Goal: Task Accomplishment & Management: Use online tool/utility

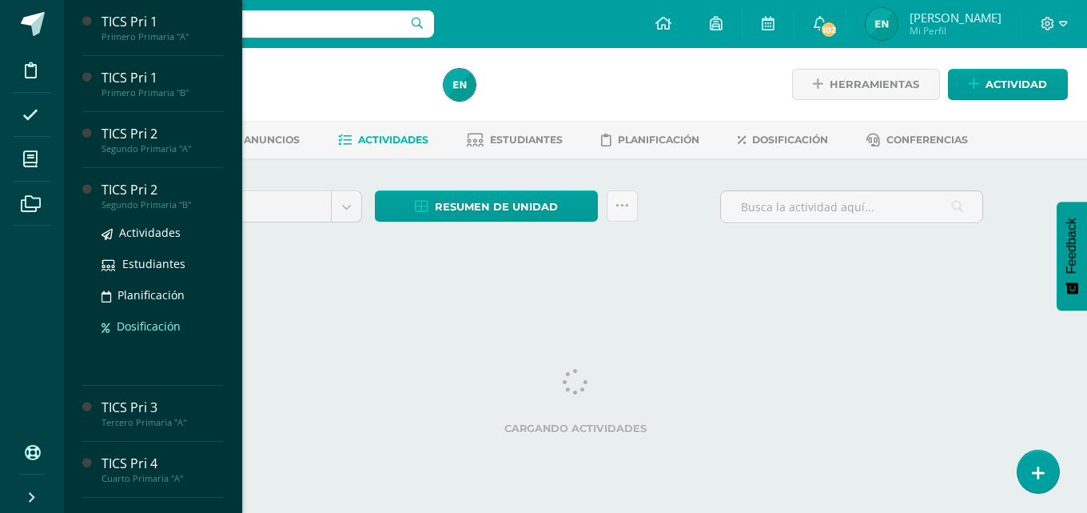
click at [170, 323] on span "Dosificación" at bounding box center [149, 325] width 64 height 15
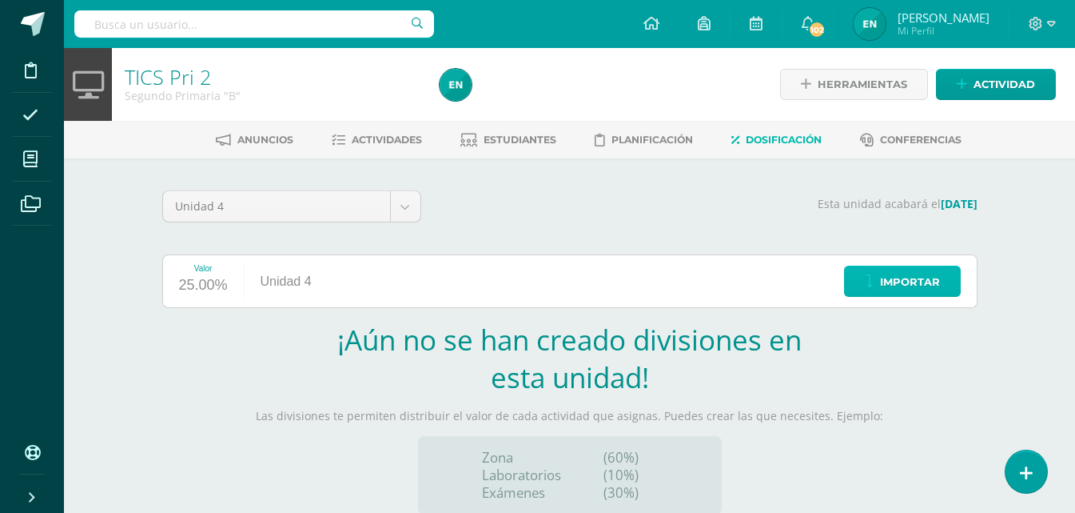
click at [879, 286] on link "Importar" at bounding box center [902, 280] width 117 height 31
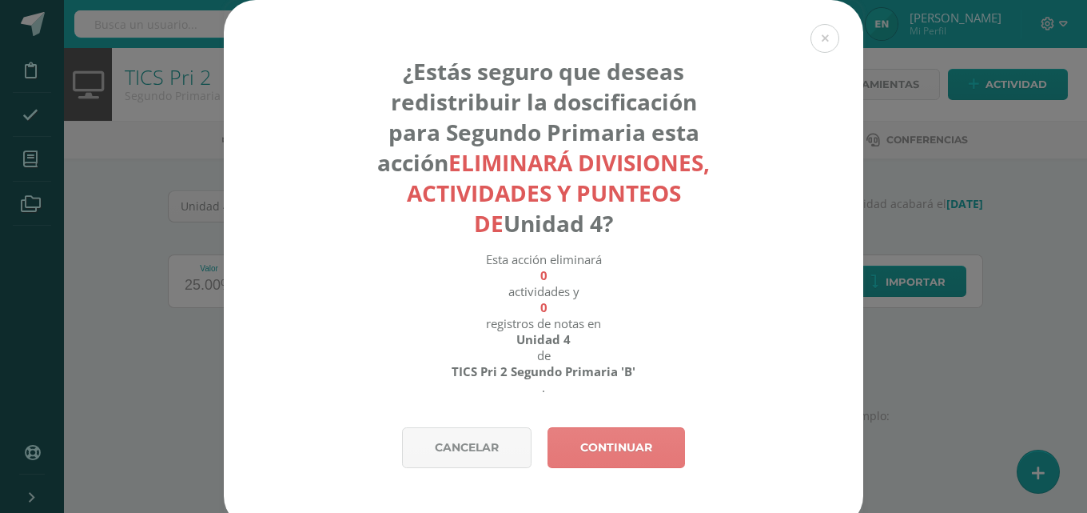
click at [625, 459] on link "Continuar" at bounding box center [617, 447] width 138 height 41
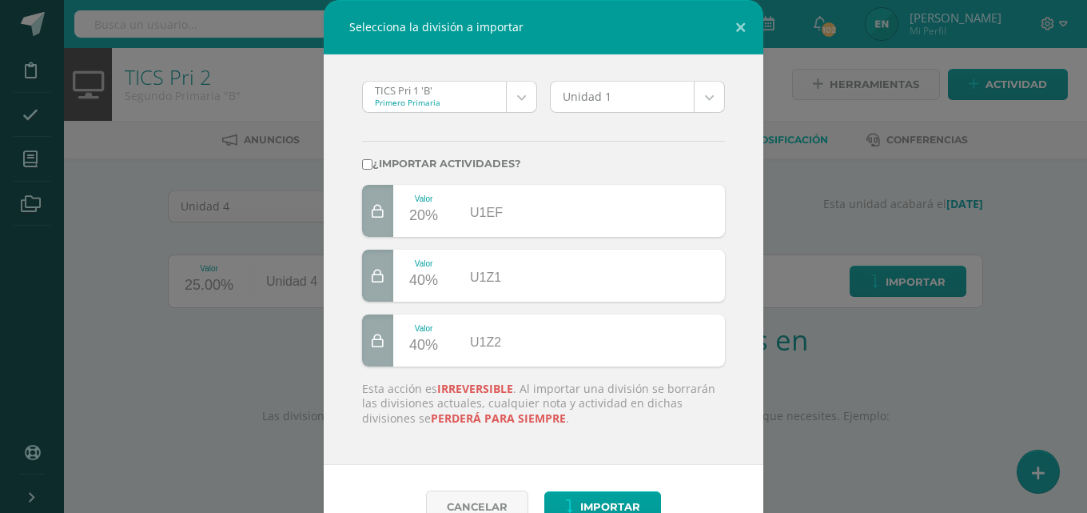
click at [513, 107] on body "Selecciona la división a importar TICS Pri 1 'B' Primero Primaria TICS Pri 1 'B…" at bounding box center [543, 338] width 1087 height 677
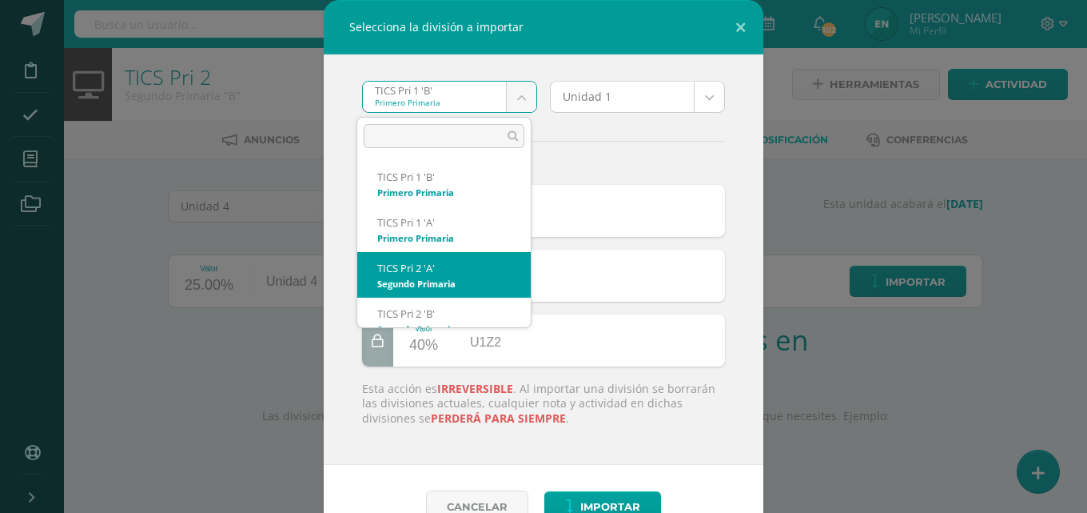
select select "646"
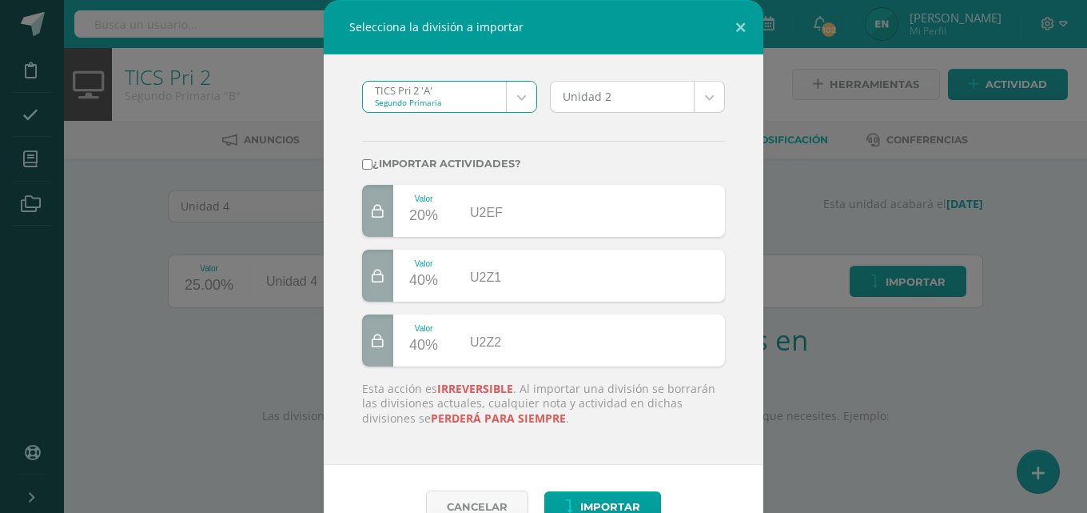
click at [698, 96] on body "Selecciona la división a importar TICS Pri 2 'A' Segundo Primaria TICS Pri 1 'B…" at bounding box center [543, 338] width 1087 height 677
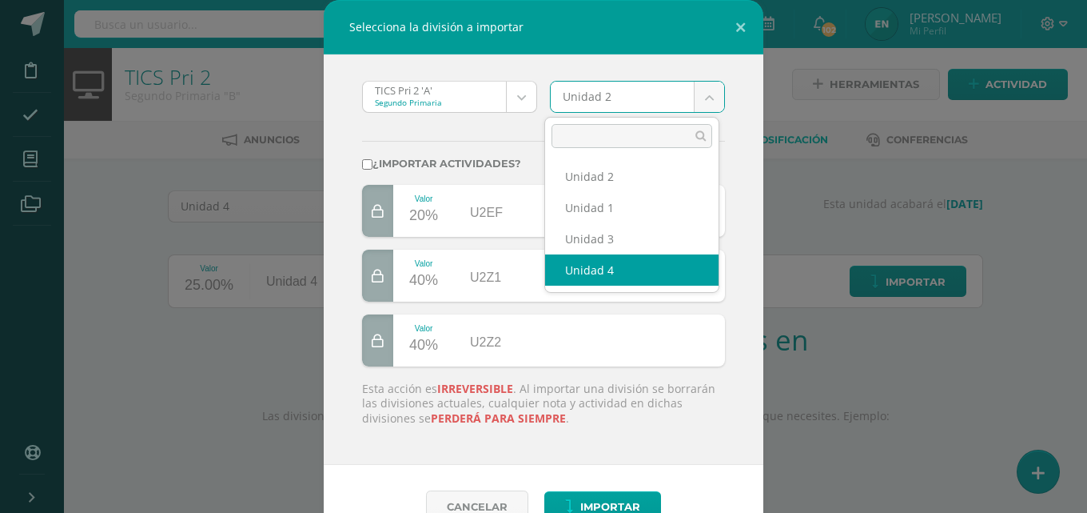
select select "19615"
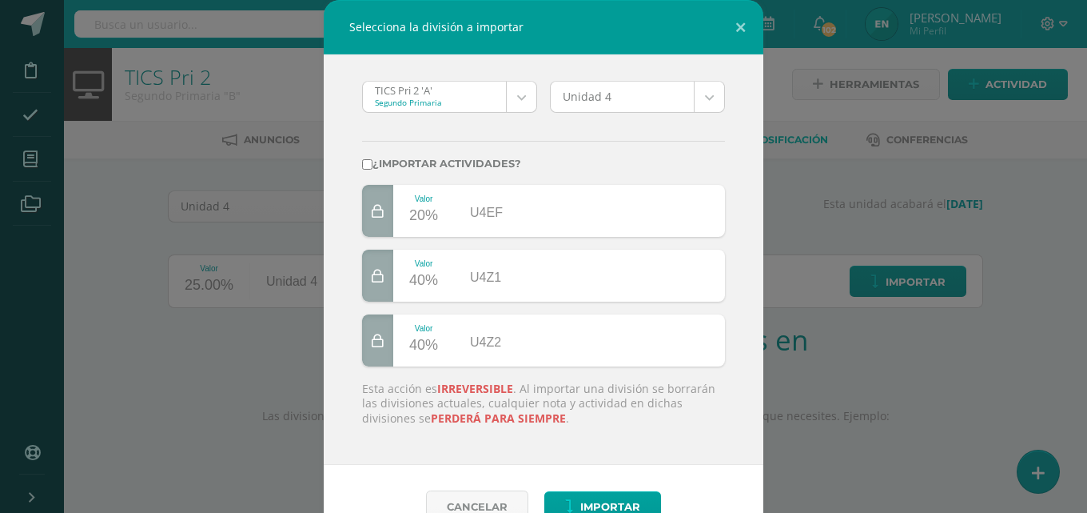
click at [369, 161] on label "¿Importar actividades?" at bounding box center [543, 164] width 363 height 12
click at [369, 161] on input "¿Importar actividades?" at bounding box center [367, 164] width 10 height 10
checkbox input "true"
click at [612, 500] on span "Importar" at bounding box center [611, 507] width 60 height 30
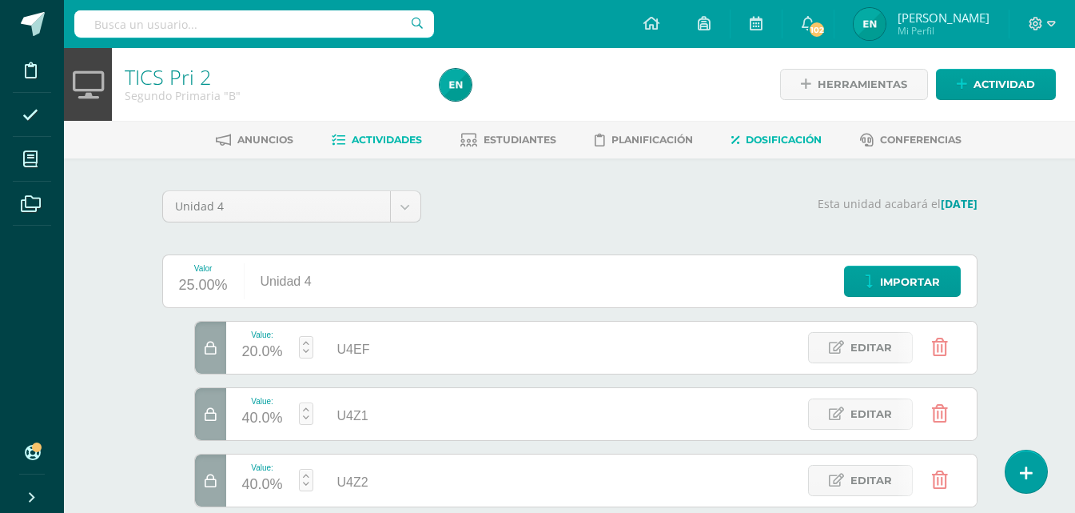
click at [389, 142] on span "Actividades" at bounding box center [387, 140] width 70 height 12
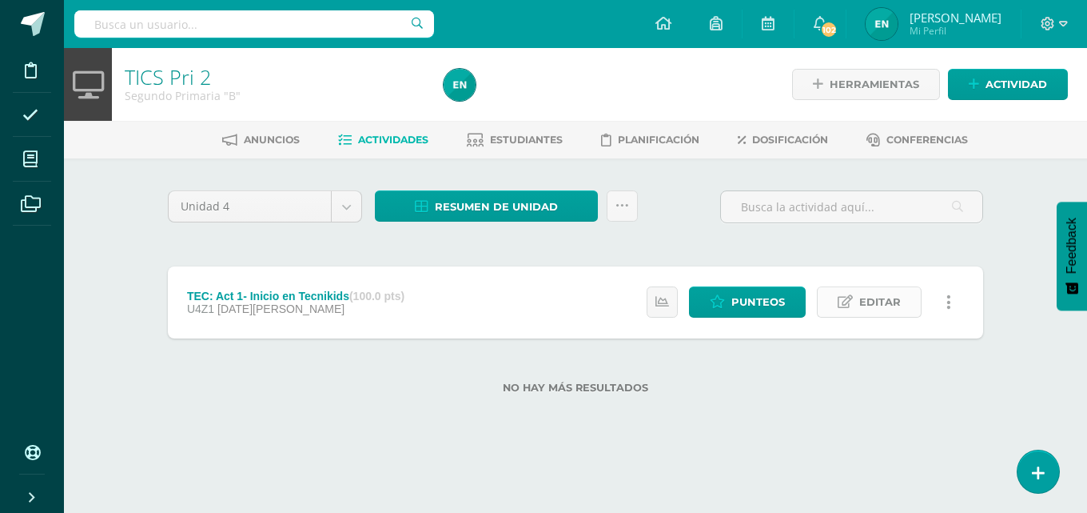
click at [892, 306] on span "Editar" at bounding box center [881, 302] width 42 height 30
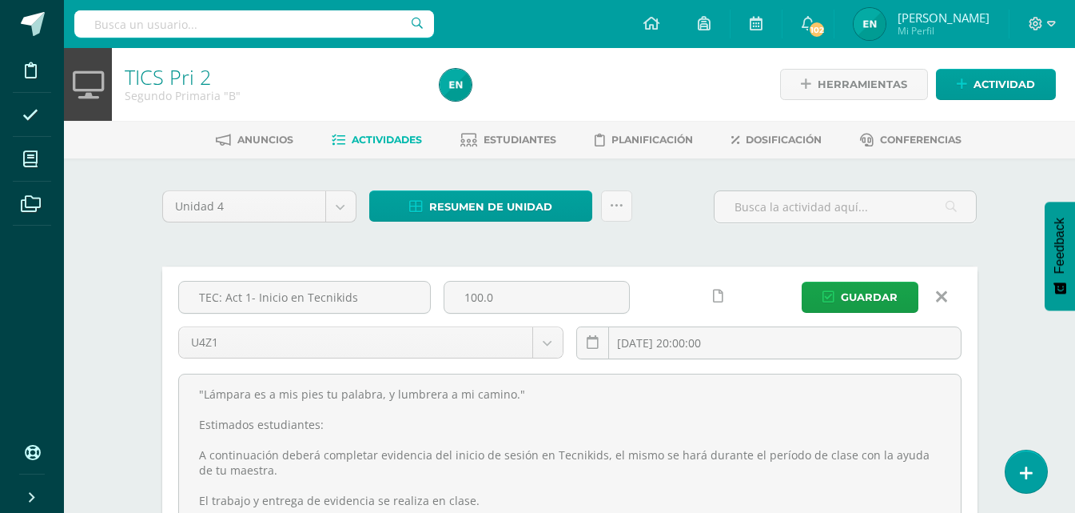
click at [720, 295] on icon at bounding box center [718, 296] width 10 height 14
click at [864, 305] on span "Guardar" at bounding box center [869, 297] width 57 height 30
